Goal: Communication & Community: Connect with others

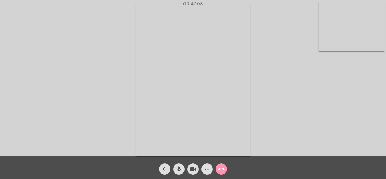
click at [219, 167] on mat-icon "call_end" at bounding box center [221, 169] width 7 height 7
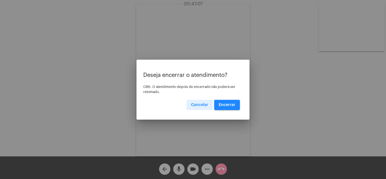
click at [230, 105] on span "Encerrar" at bounding box center [227, 105] width 17 height 4
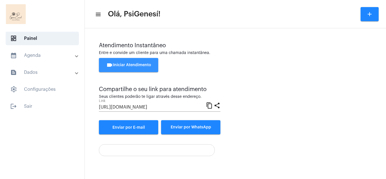
click at [132, 67] on span "videocam Iniciar Atendimento" at bounding box center [128, 65] width 45 height 4
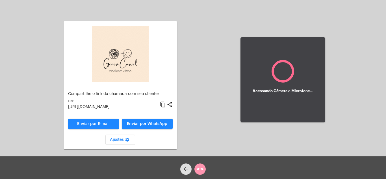
click at [139, 124] on span "Enviar por WhatsApp" at bounding box center [147, 124] width 40 height 4
